Goal: Task Accomplishment & Management: Use online tool/utility

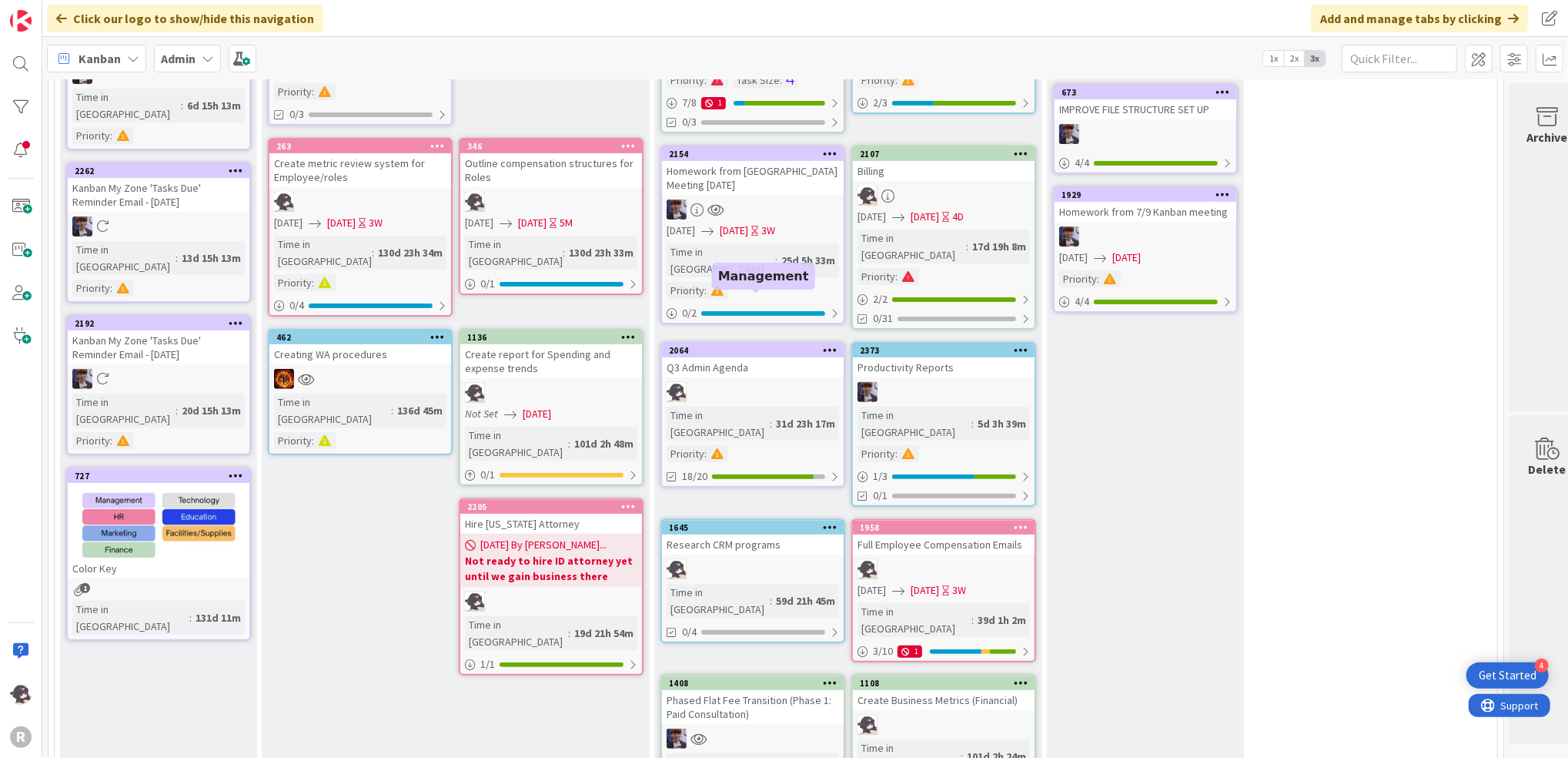
click at [770, 345] on div "2064" at bounding box center [756, 350] width 175 height 10
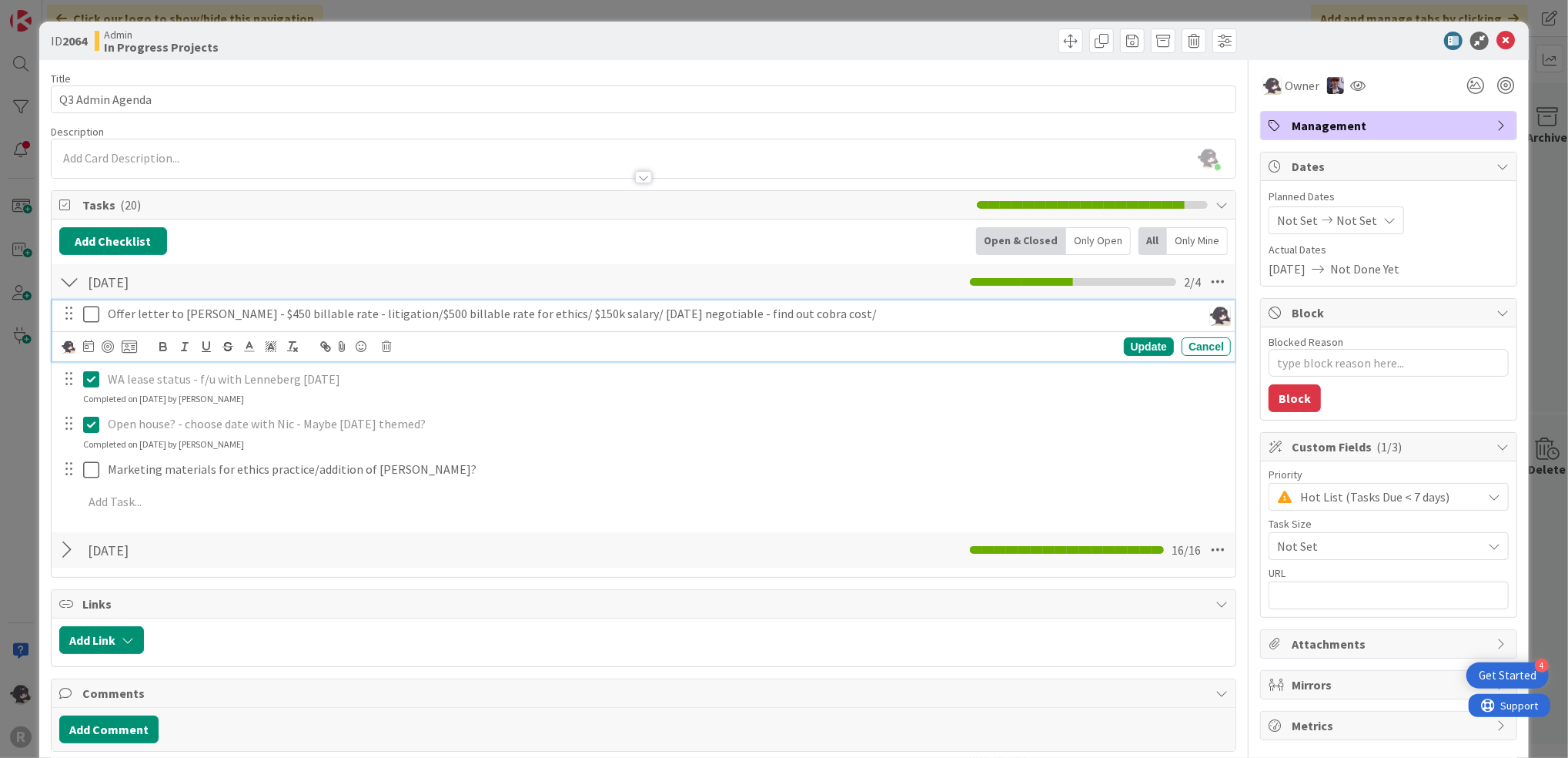
click at [92, 311] on icon at bounding box center [95, 313] width 23 height 18
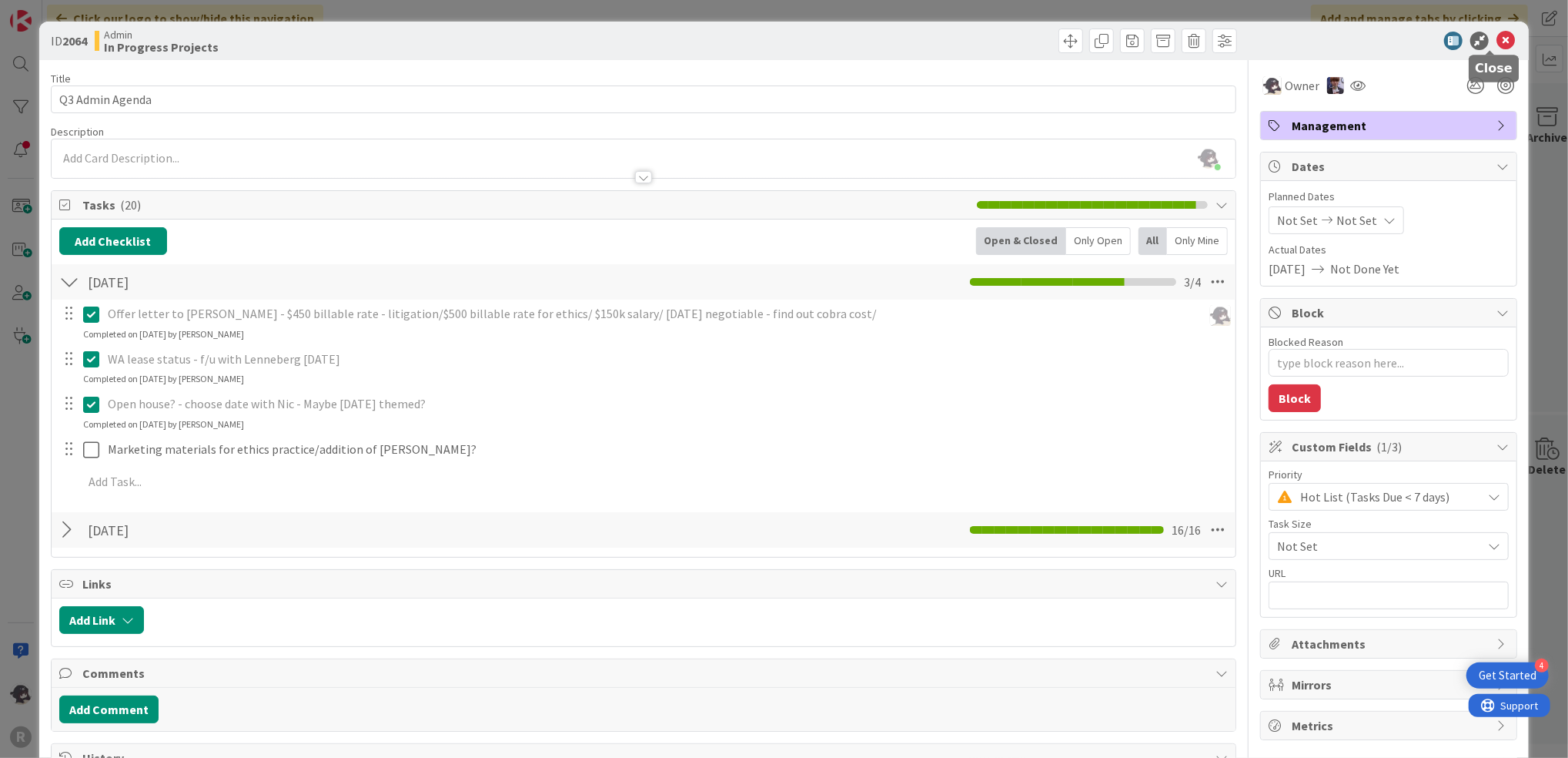
click at [1497, 44] on icon at bounding box center [1505, 40] width 18 height 18
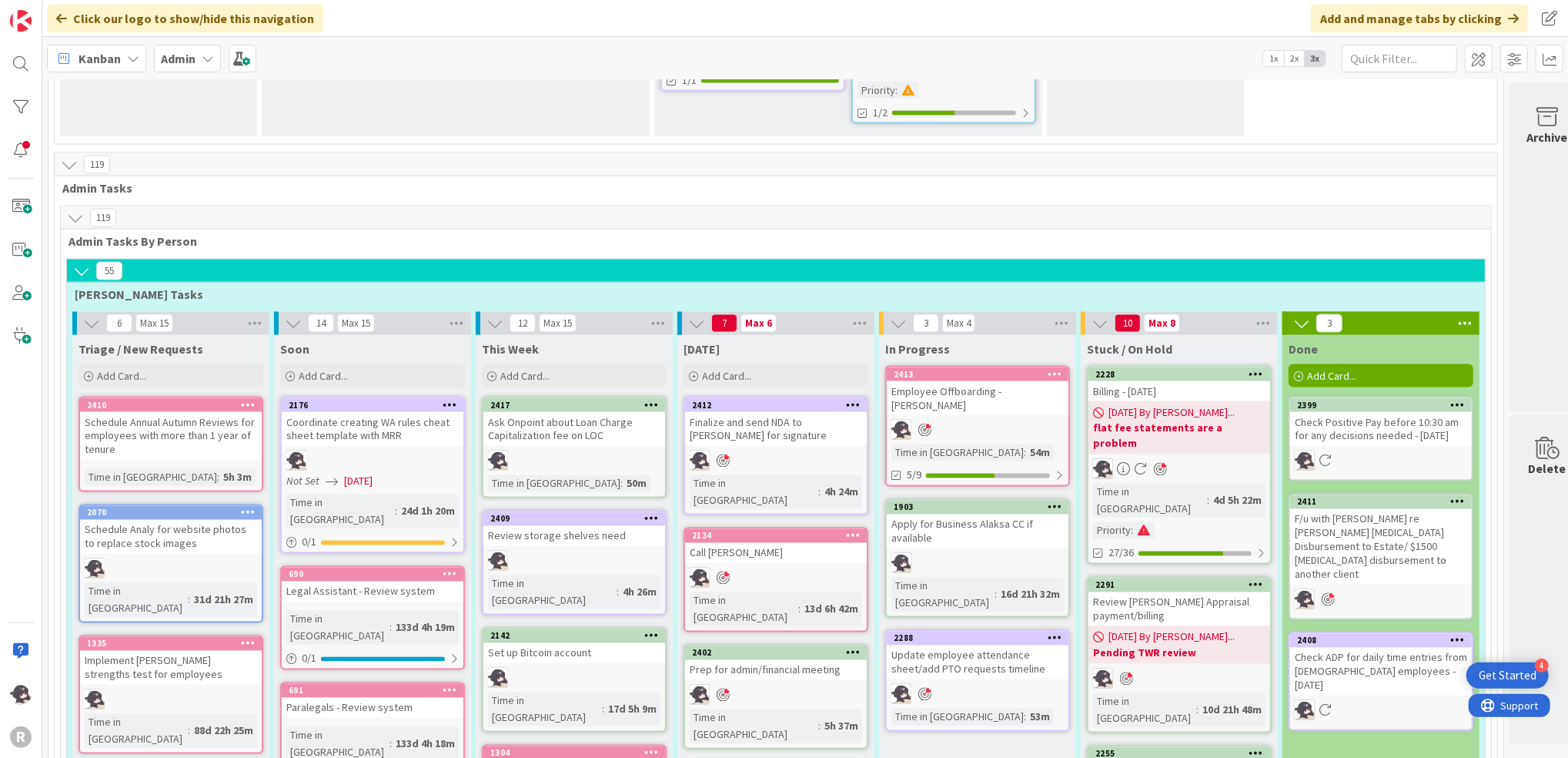
scroll to position [1950, 0]
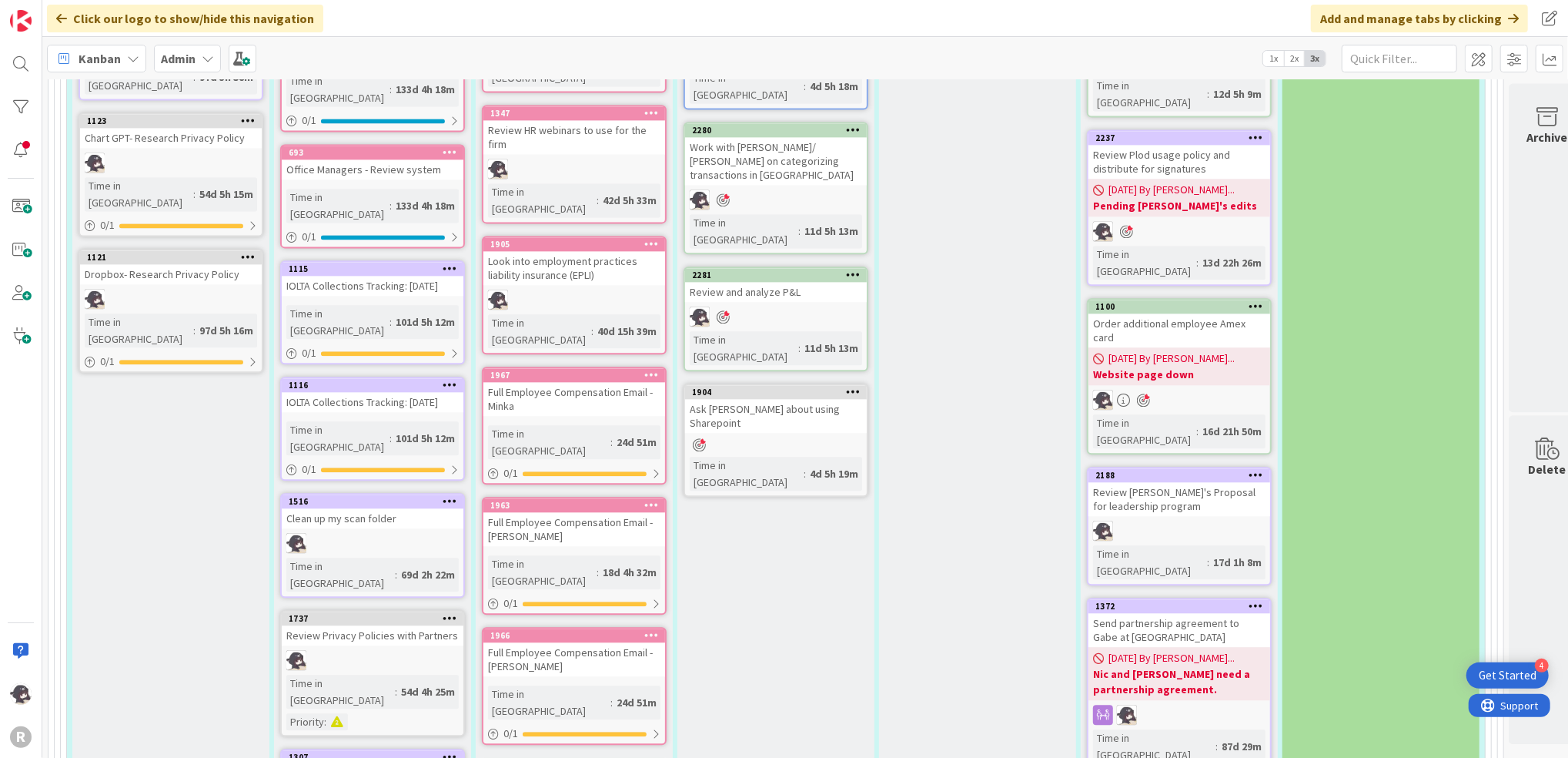
click at [1035, 433] on div "In Progress 2413 Employee Offboarding - [PERSON_NAME] Time in Column : 54m 5/9 …" at bounding box center [977, 502] width 198 height 1877
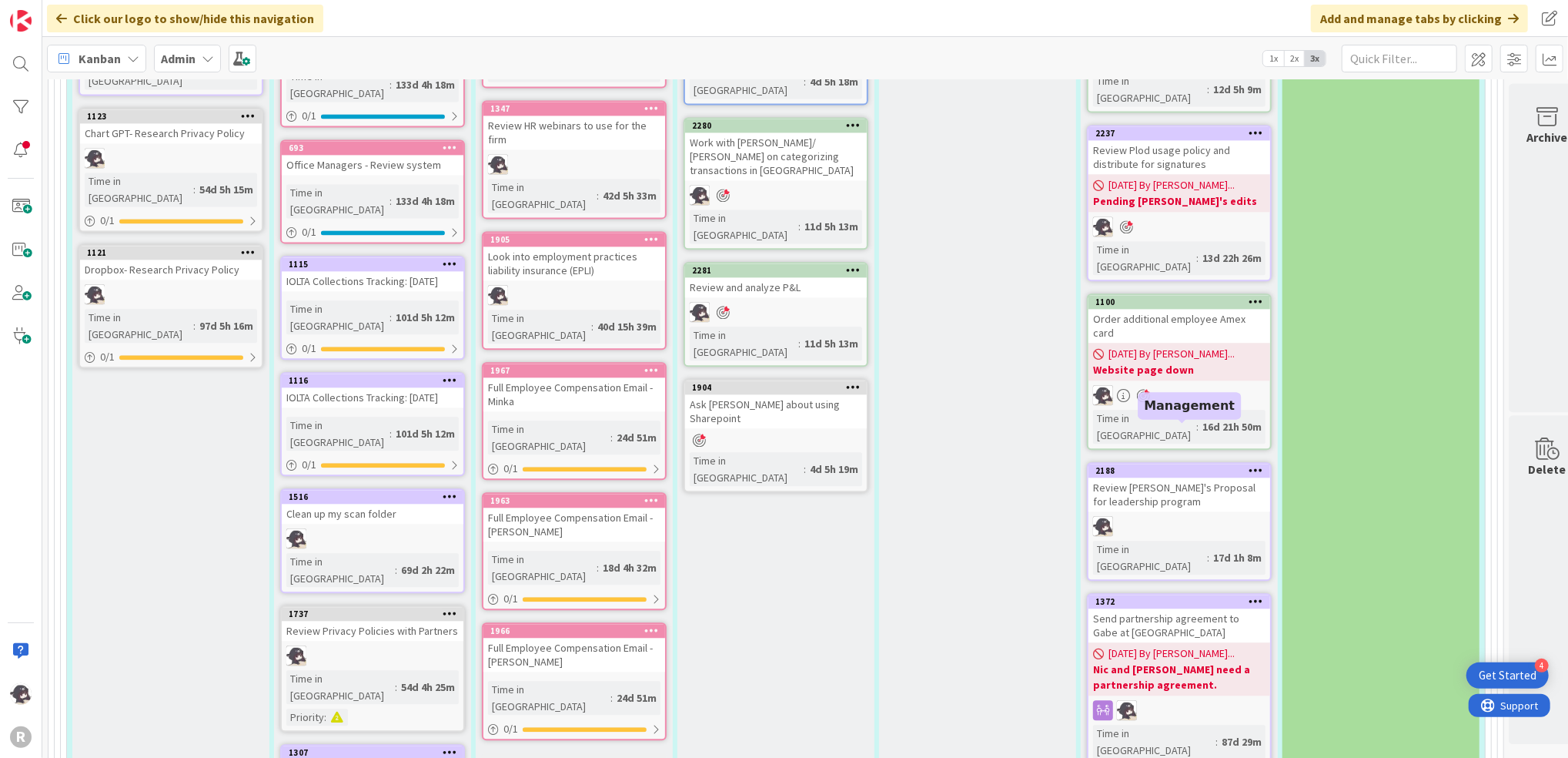
scroll to position [2772, 0]
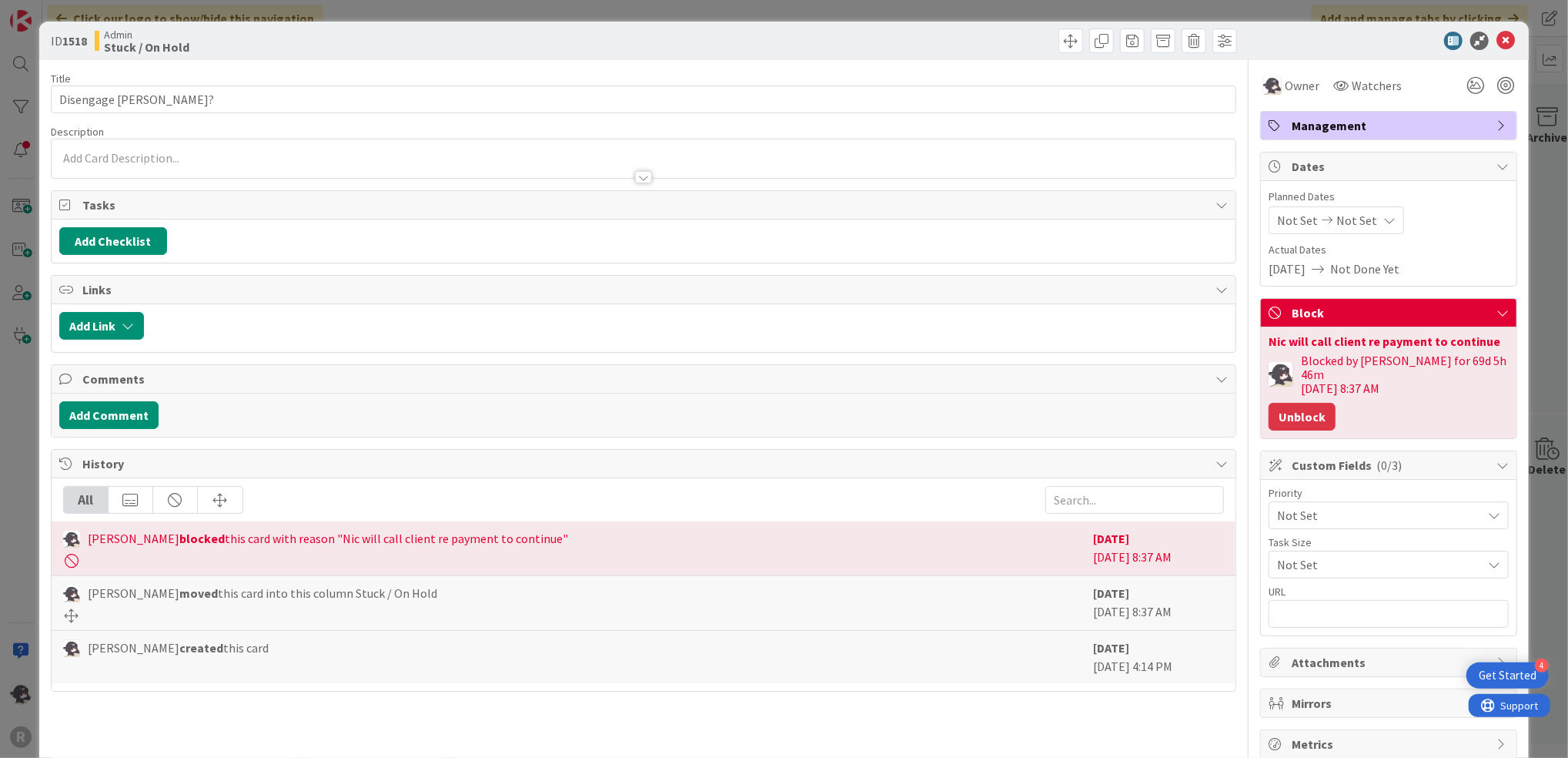
click at [1292, 404] on button "Unblock" at bounding box center [1302, 417] width 67 height 28
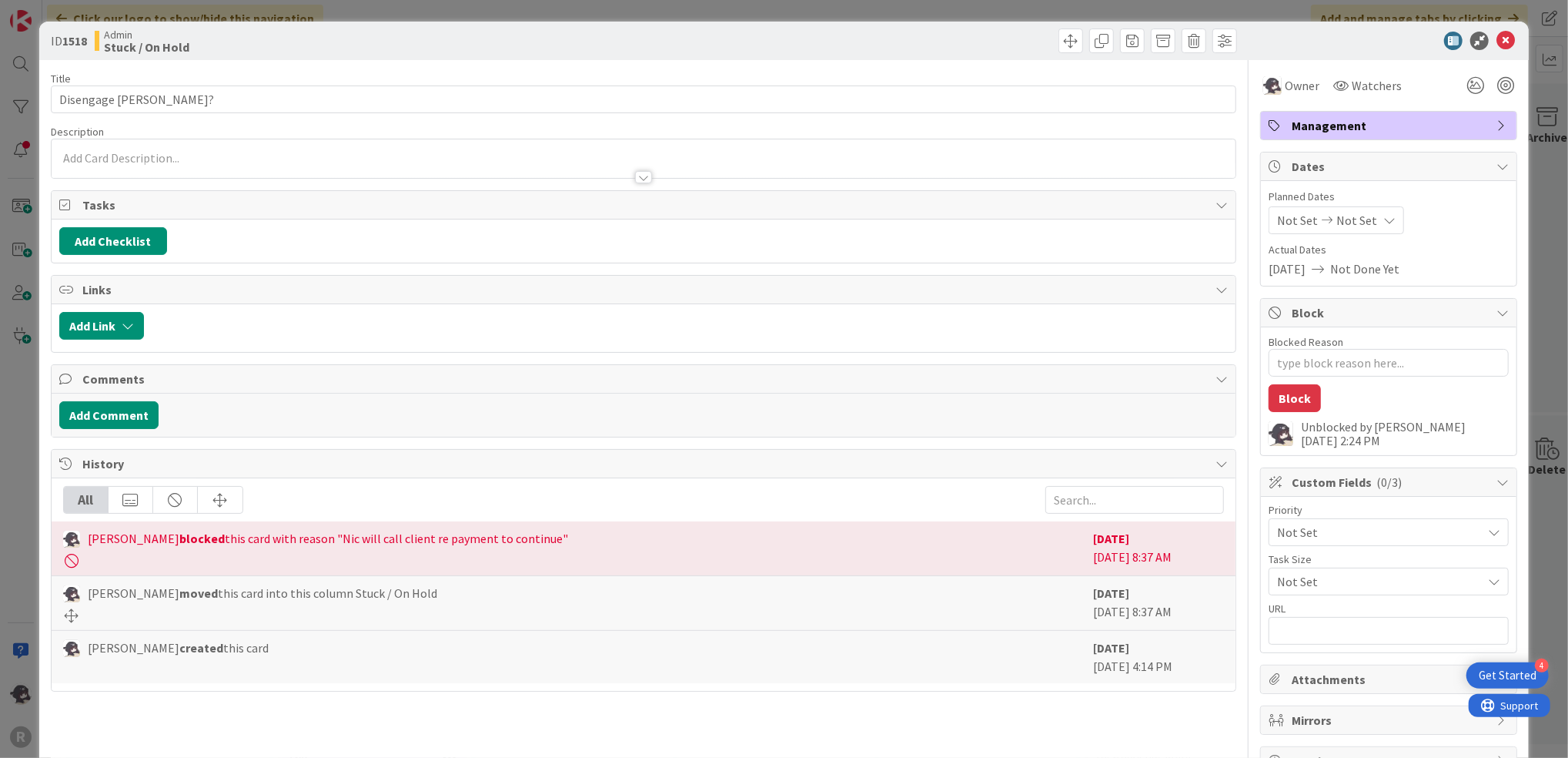
type textarea "x"
click at [1491, 50] on body "4 Get Started R Click our logo to show/hide this navigation Add and manage tabs…" at bounding box center [784, 379] width 1568 height 758
click at [1497, 38] on icon at bounding box center [1505, 40] width 18 height 18
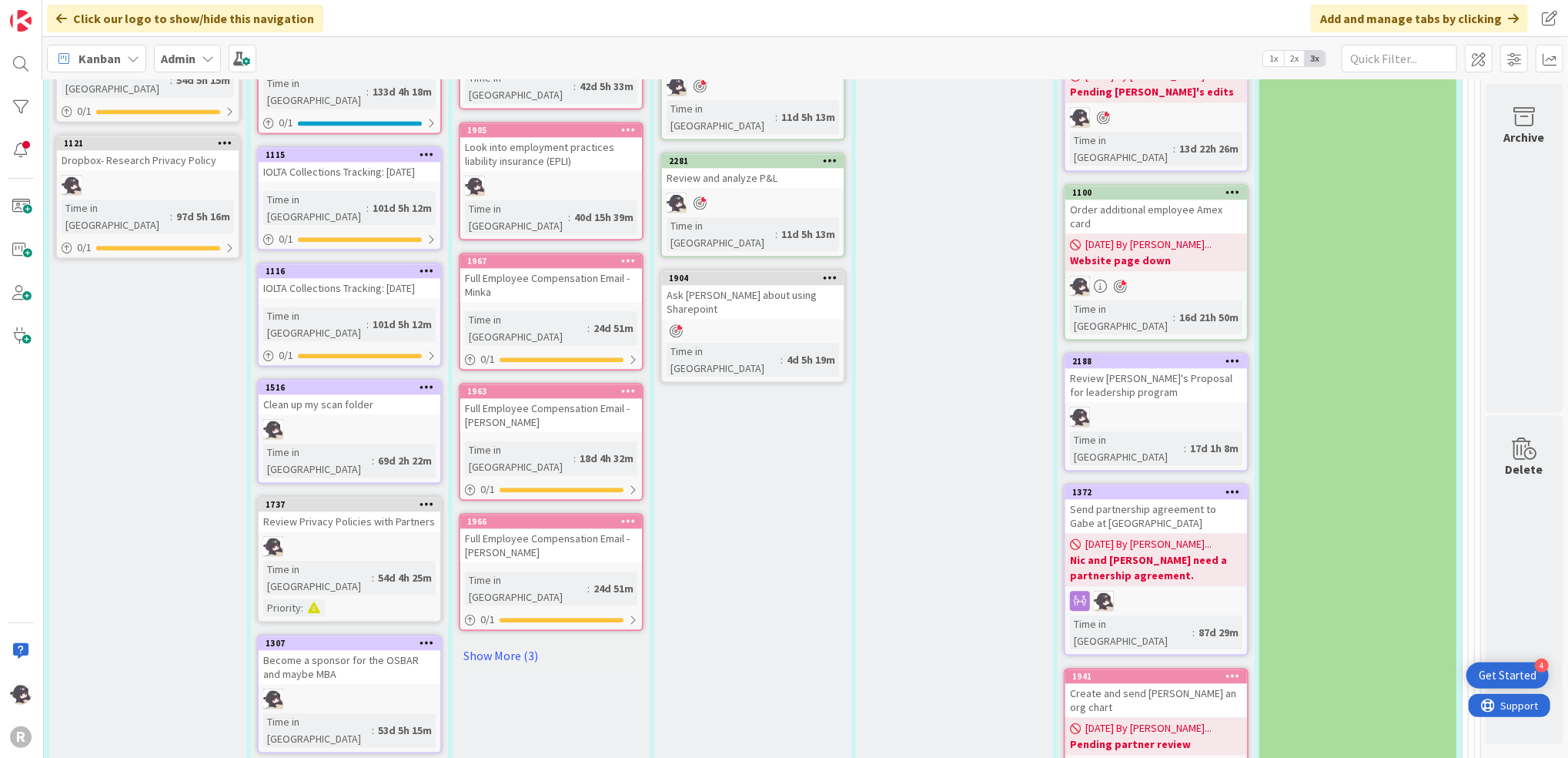
scroll to position [2772, 38]
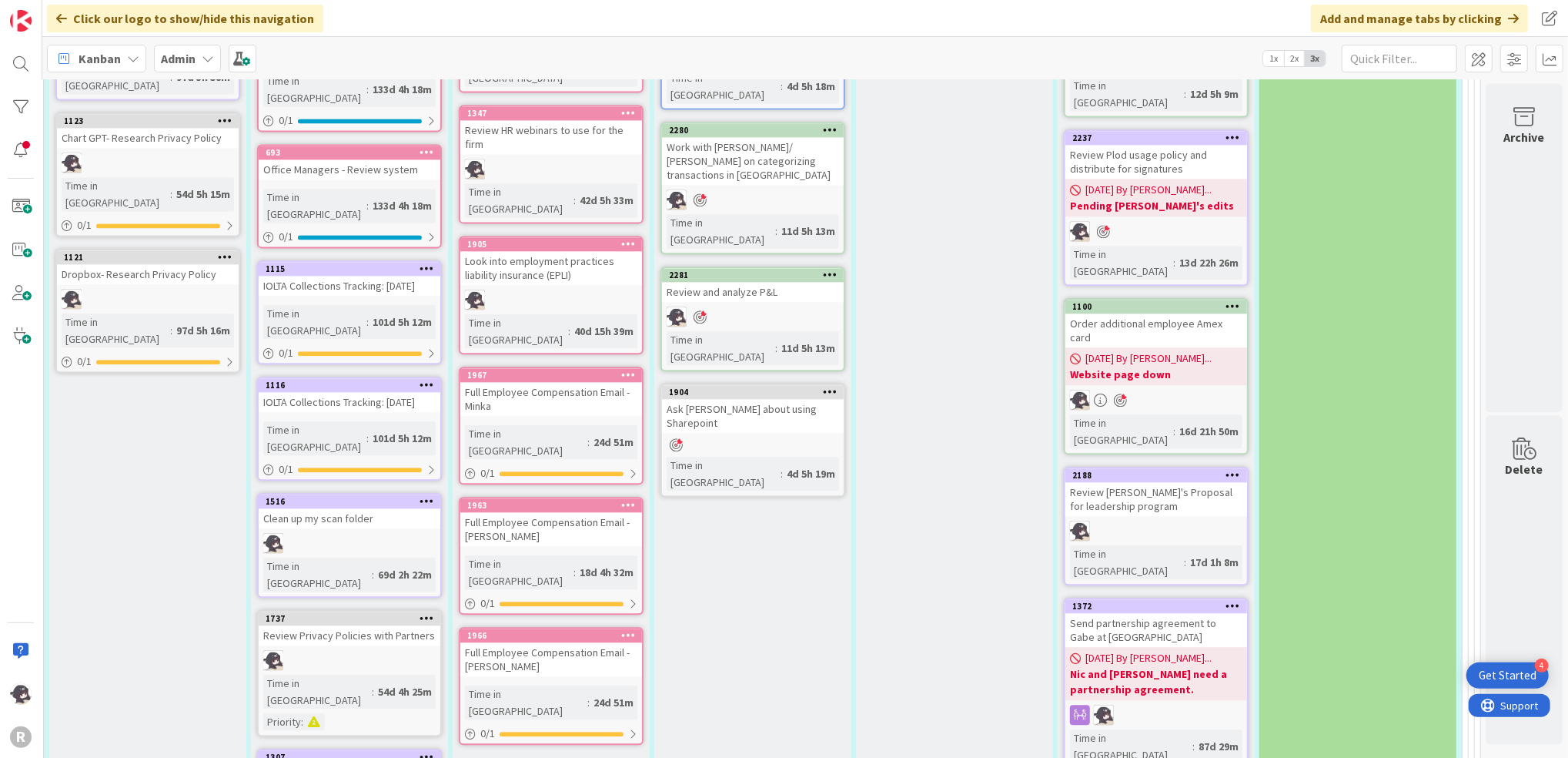
drag, startPoint x: 926, startPoint y: 316, endPoint x: 921, endPoint y: 329, distance: 13.9
click at [926, 330] on div "In Progress 2413 Employee Offboarding - [PERSON_NAME] Time in Column : 54m 5/9 …" at bounding box center [955, 502] width 198 height 1877
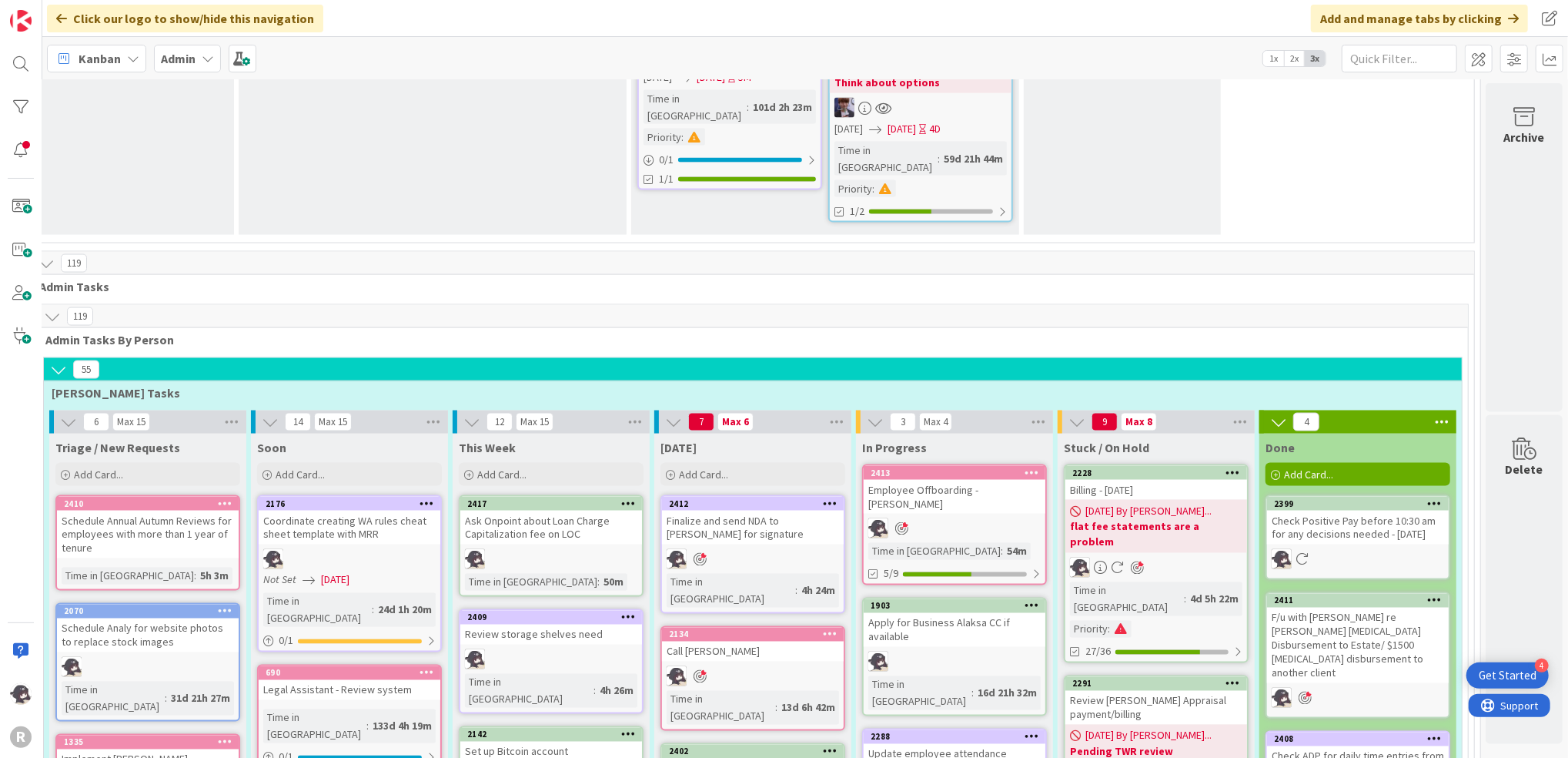
scroll to position [1950, 38]
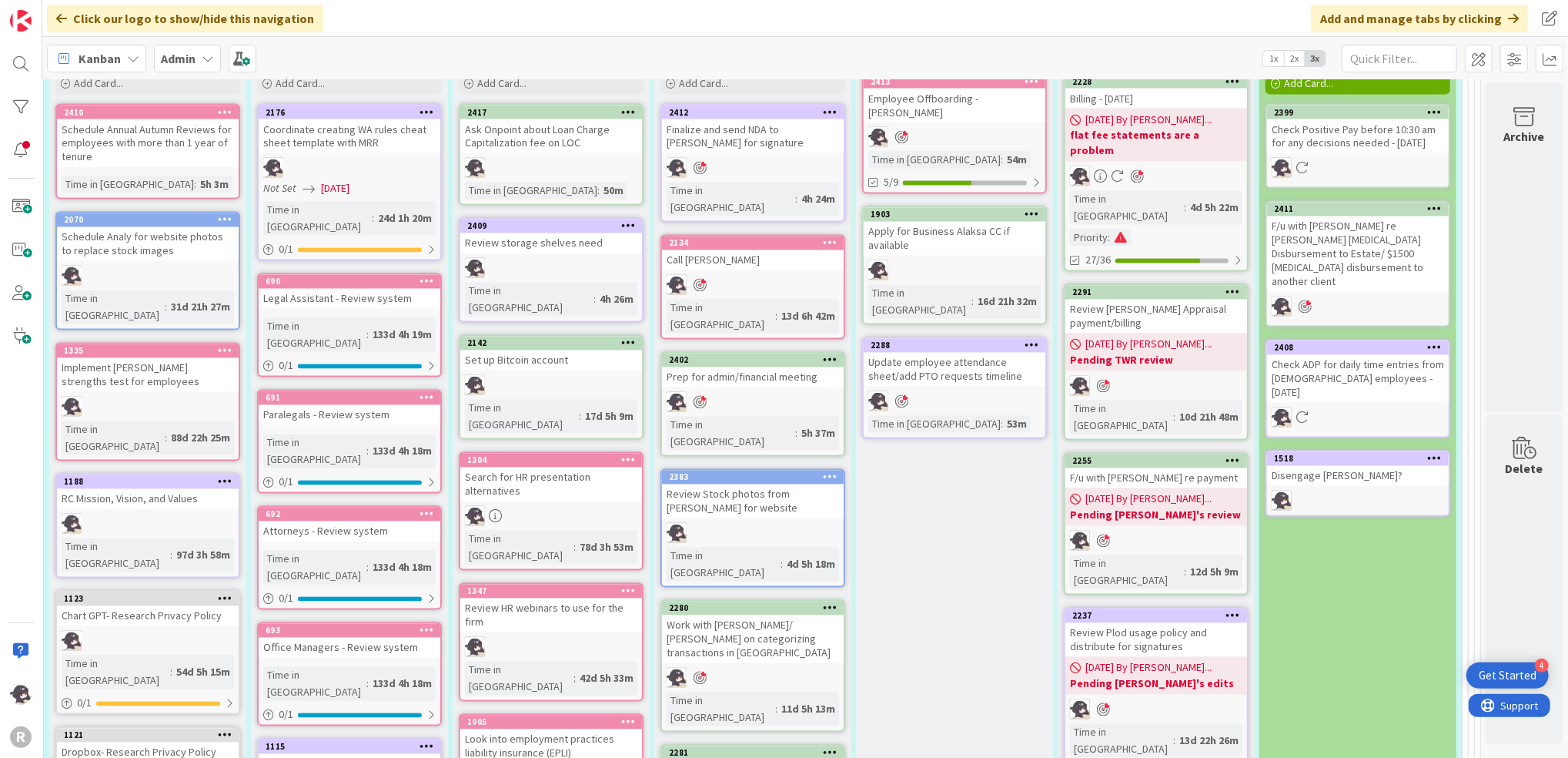
scroll to position [2258, 38]
